Goal: Navigation & Orientation: Go to known website

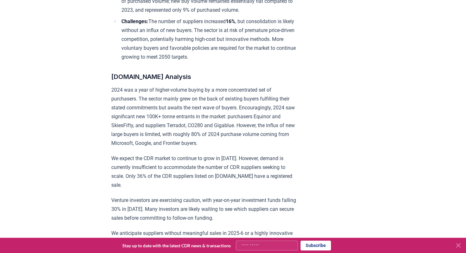
scroll to position [409, 0]
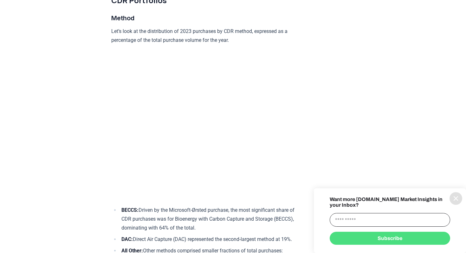
scroll to position [1725, 0]
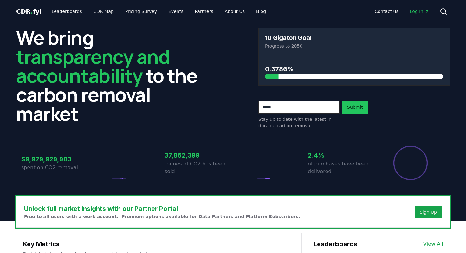
click at [418, 10] on span "Log in" at bounding box center [420, 11] width 20 height 6
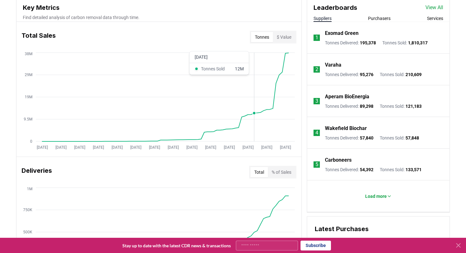
scroll to position [239, 0]
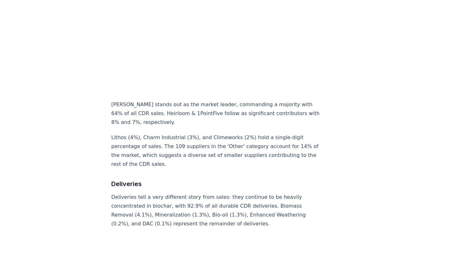
scroll to position [2139, 0]
